Goal: Information Seeking & Learning: Learn about a topic

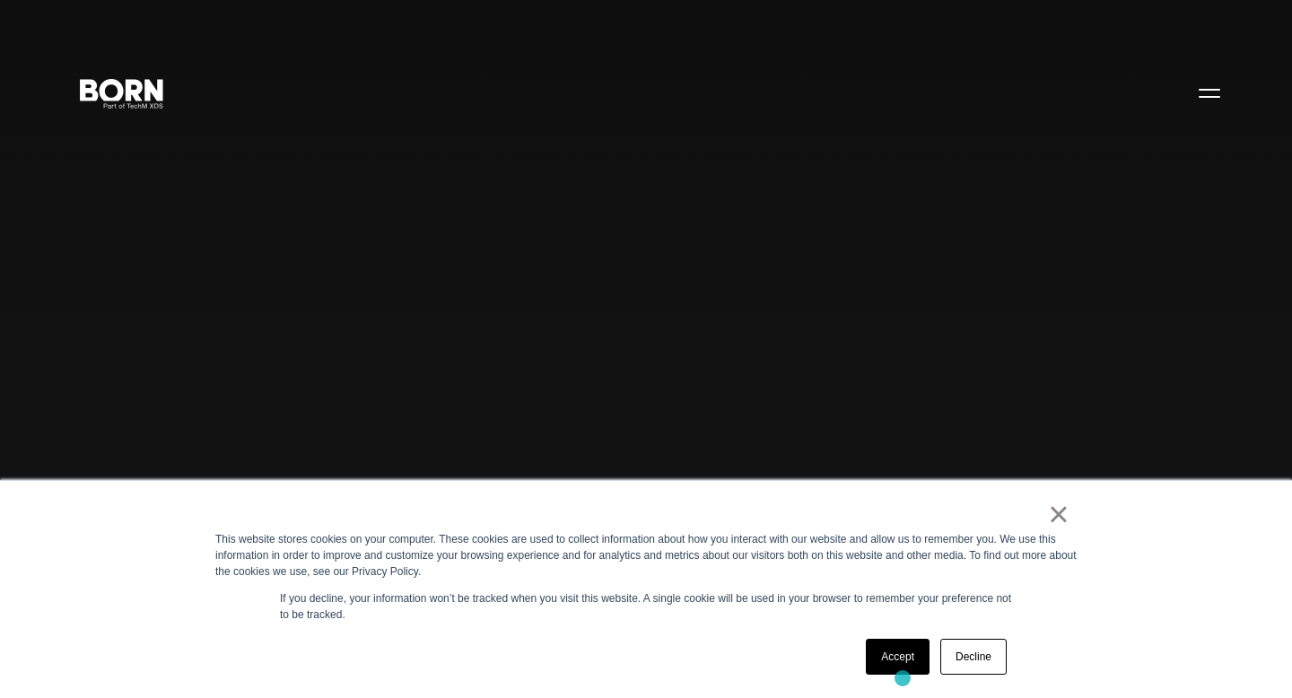
click at [903, 678] on div "Accept Decline" at bounding box center [936, 656] width 152 height 47
click at [903, 666] on link "Accept" at bounding box center [898, 657] width 64 height 36
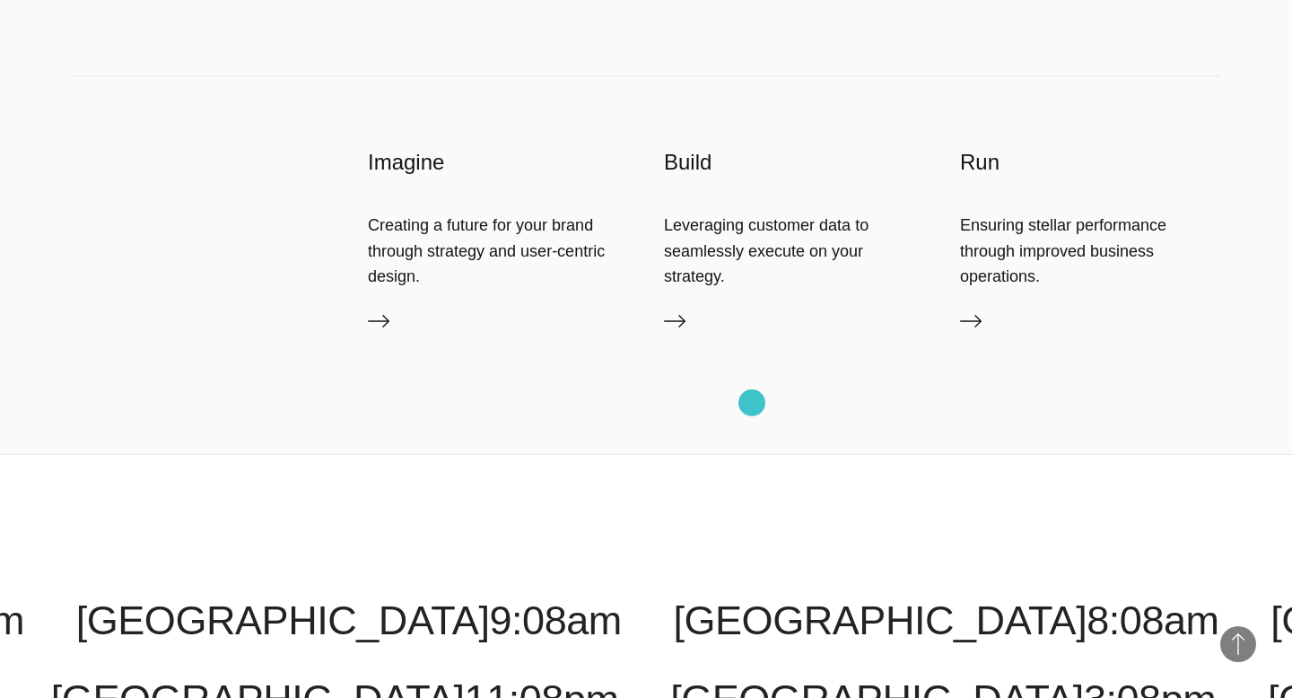
scroll to position [4226, 0]
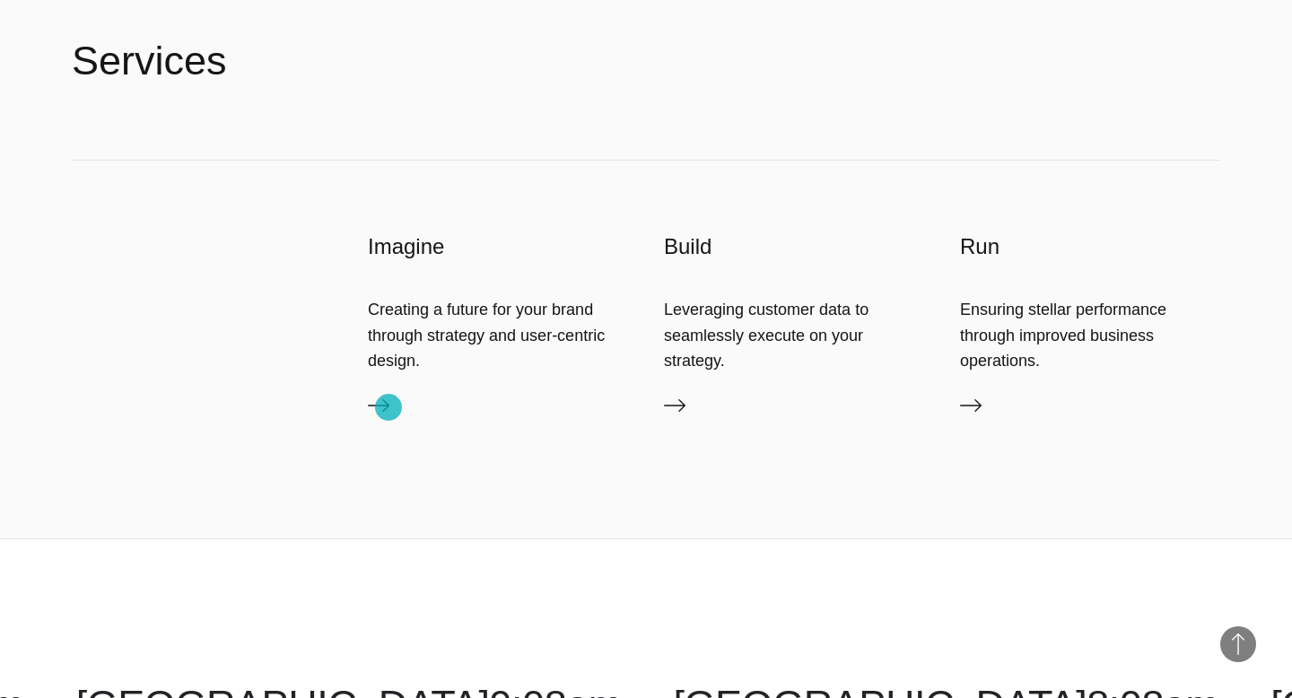
click at [388, 407] on icon at bounding box center [379, 406] width 22 height 22
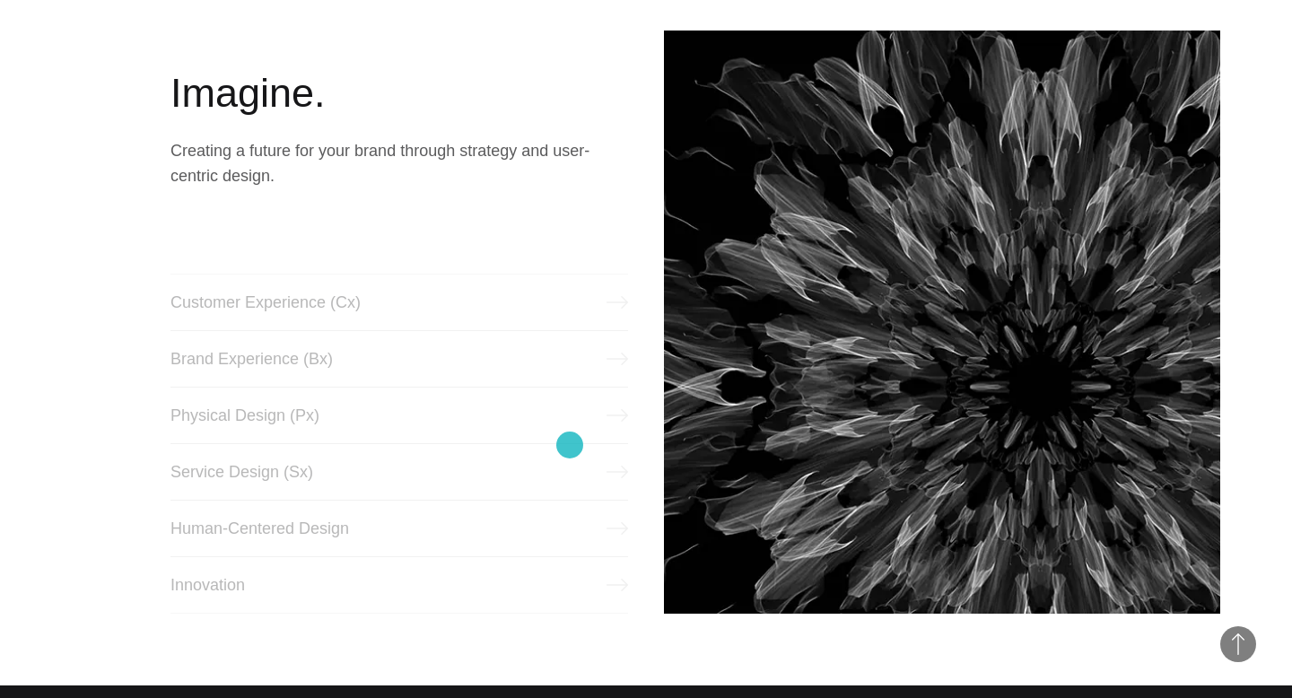
scroll to position [770, 0]
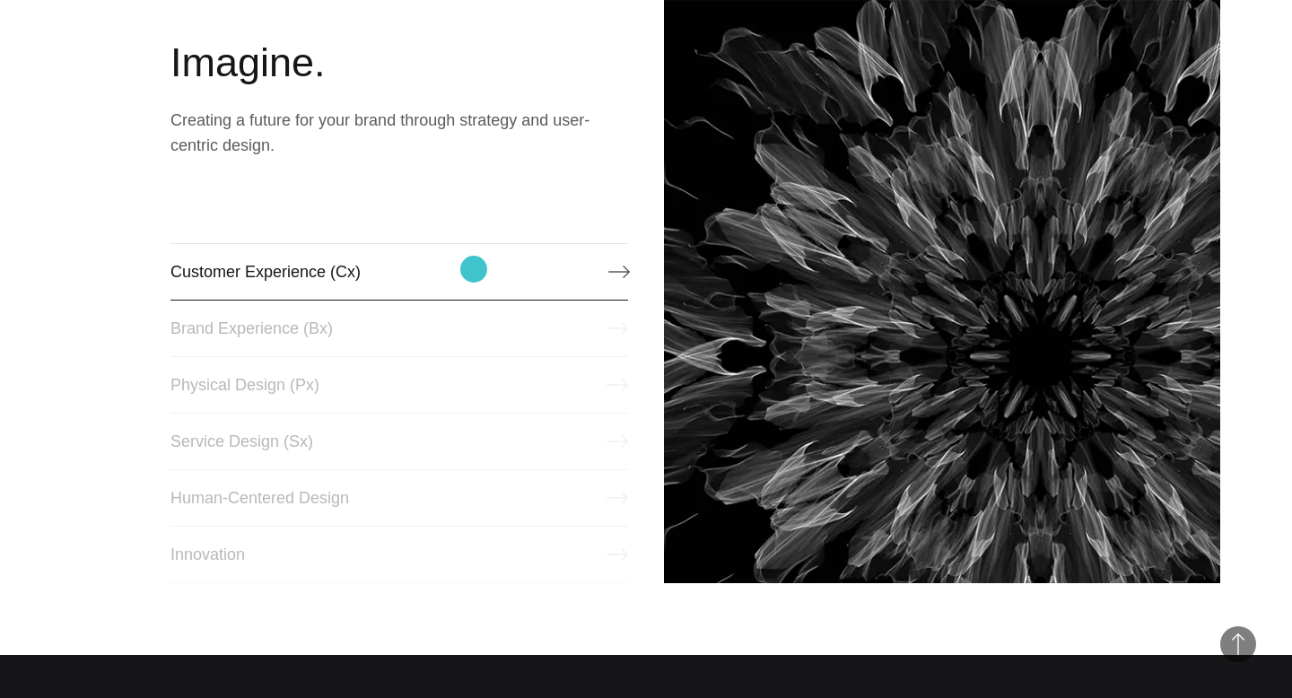
click at [475, 269] on link "Customer Experience (Cx)" at bounding box center [399, 271] width 458 height 57
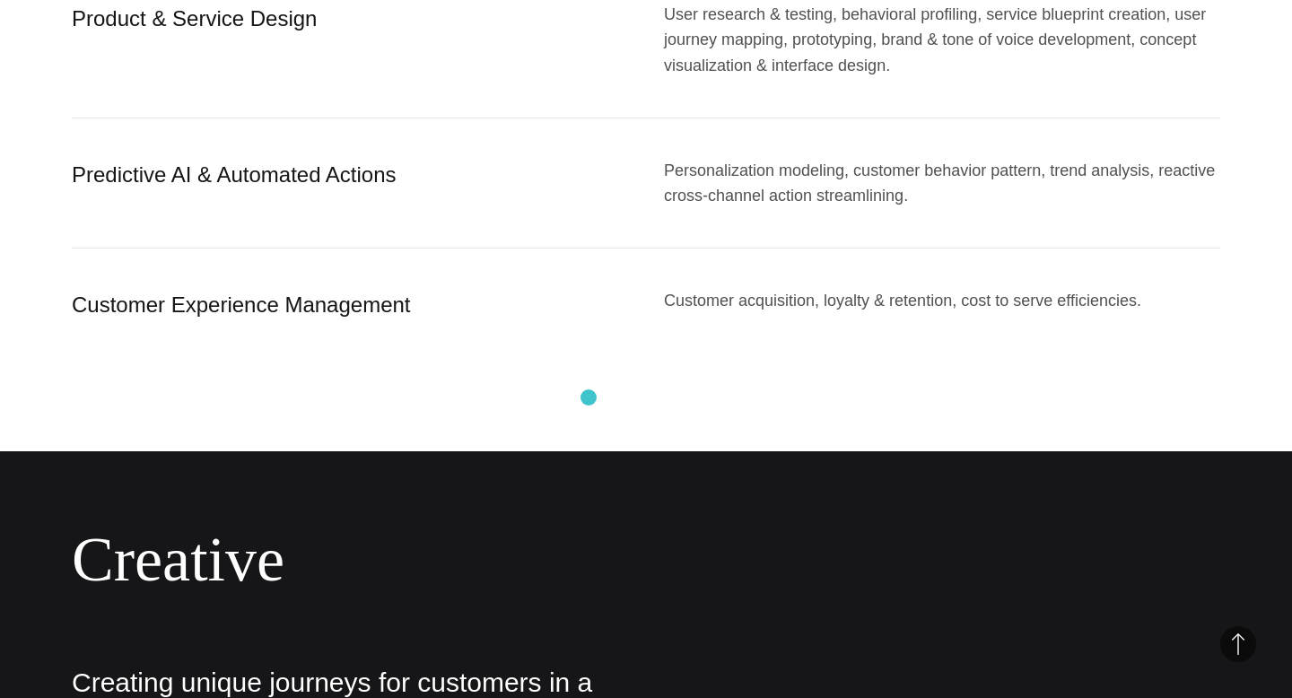
scroll to position [2749, 0]
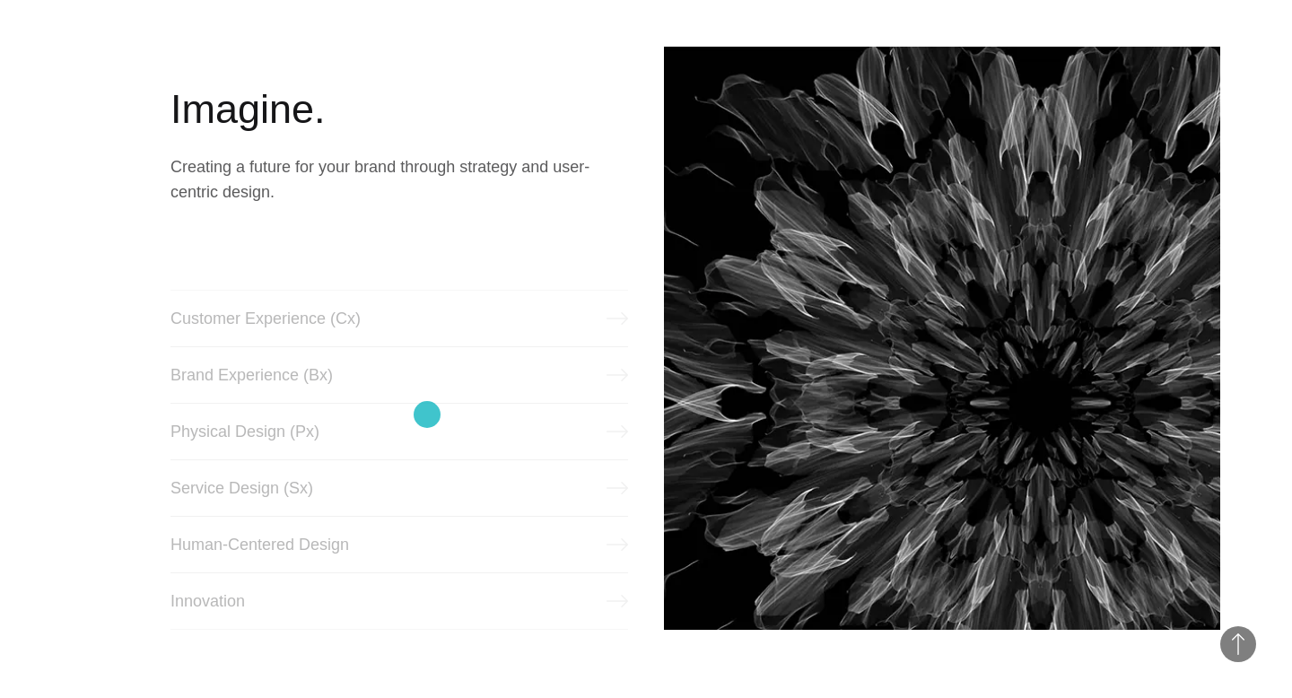
scroll to position [770, 0]
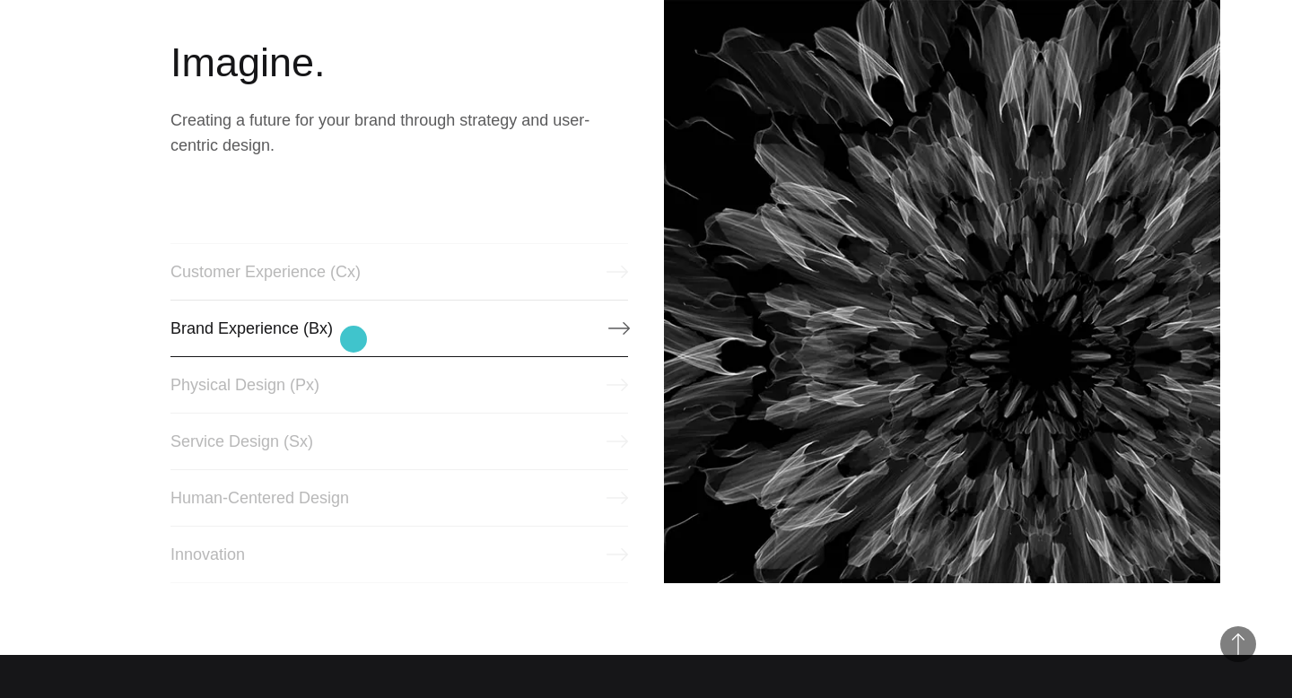
click at [354, 339] on link "Brand Experience (Bx)" at bounding box center [399, 328] width 458 height 57
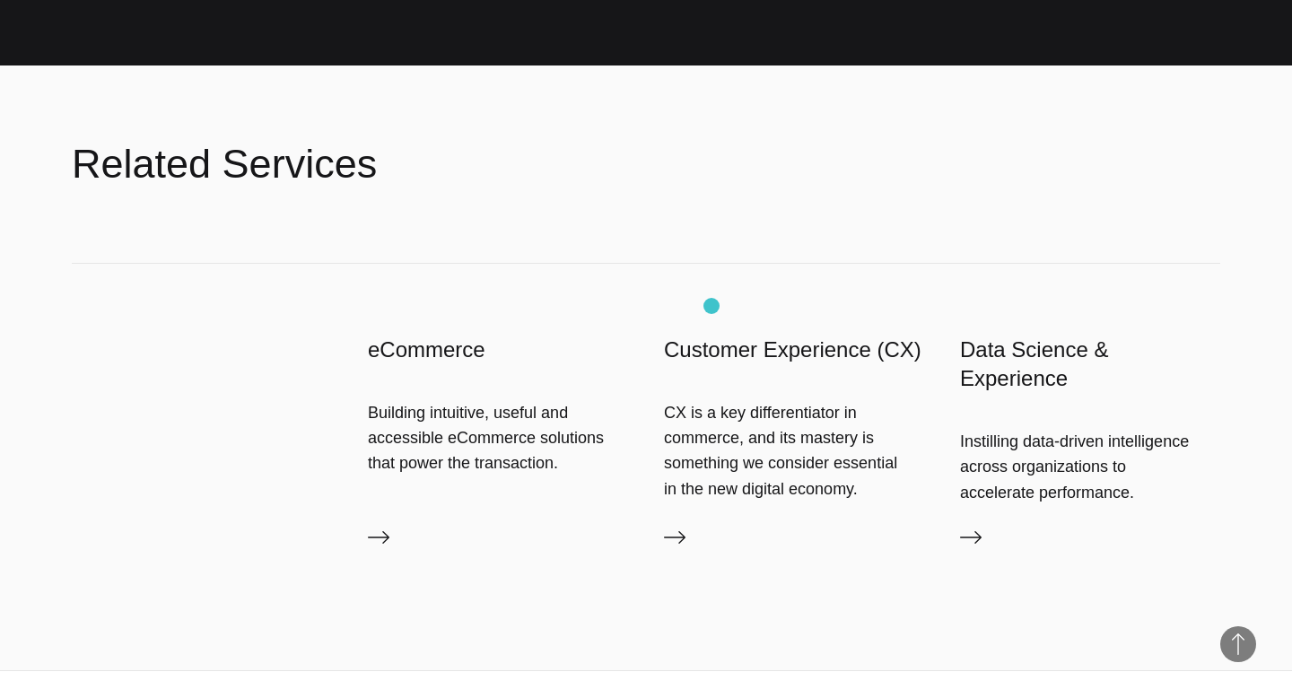
scroll to position [2980, 0]
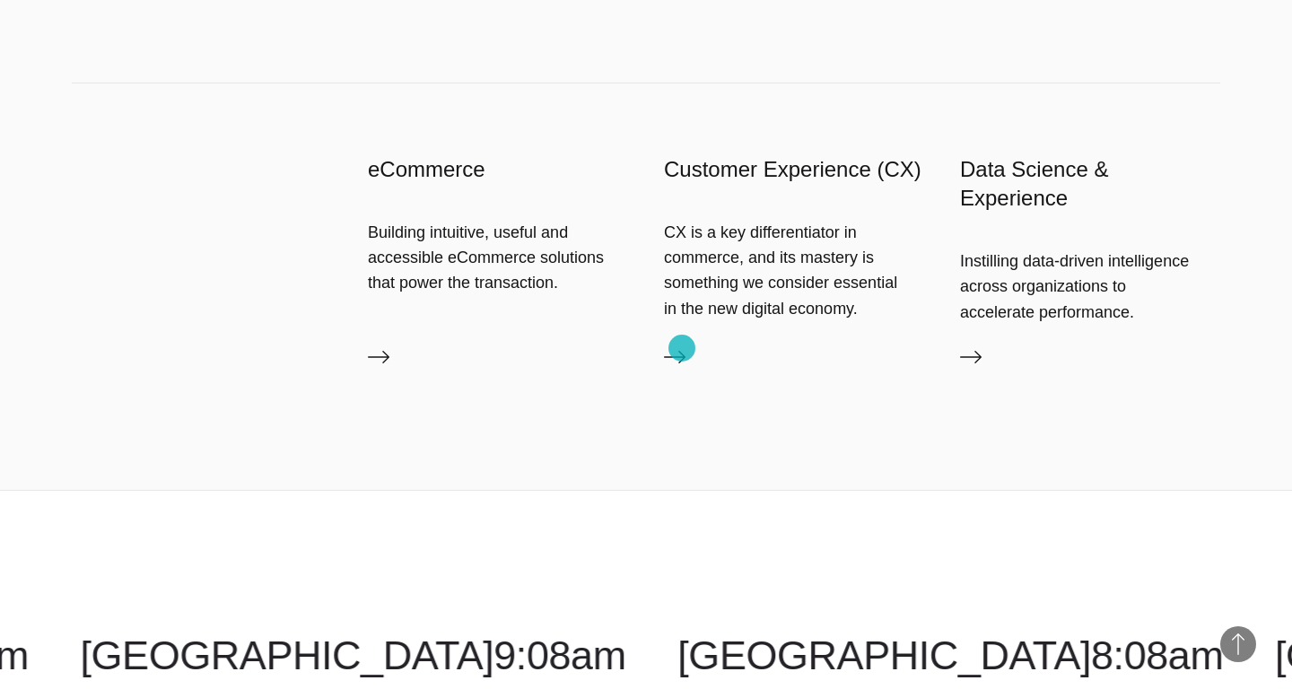
click at [682, 348] on icon at bounding box center [675, 357] width 22 height 22
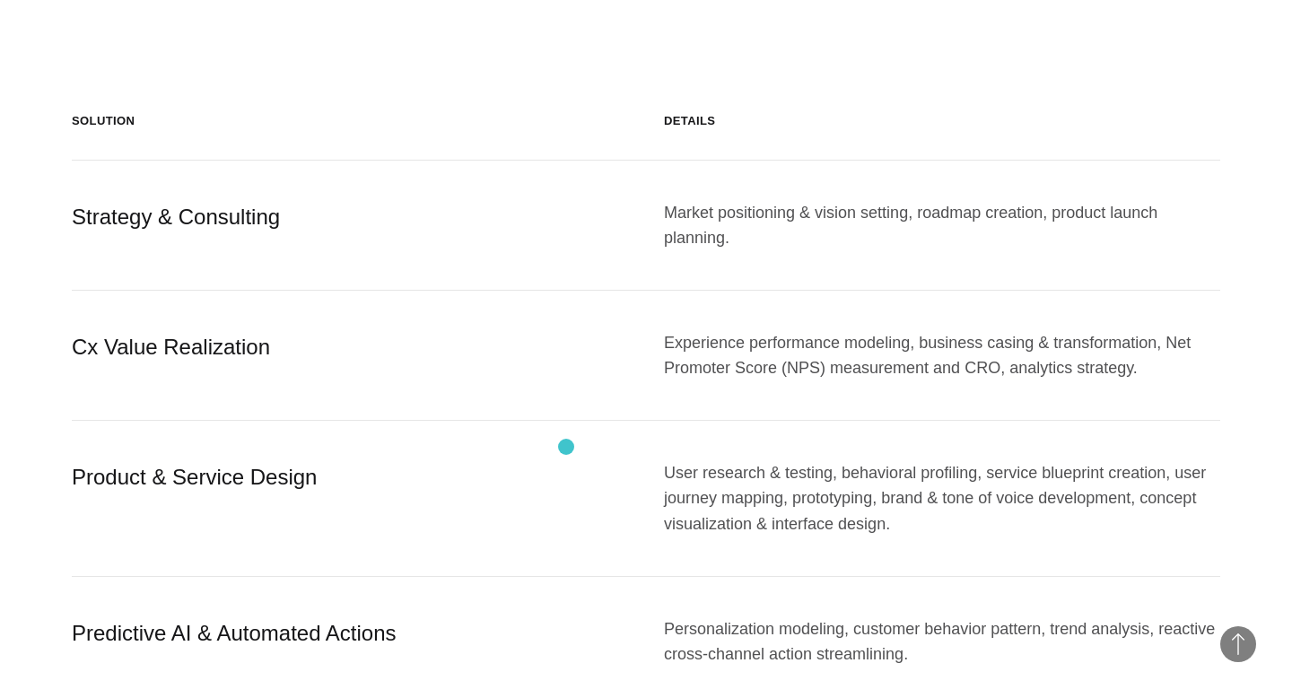
scroll to position [1904, 0]
